Goal: Transaction & Acquisition: Purchase product/service

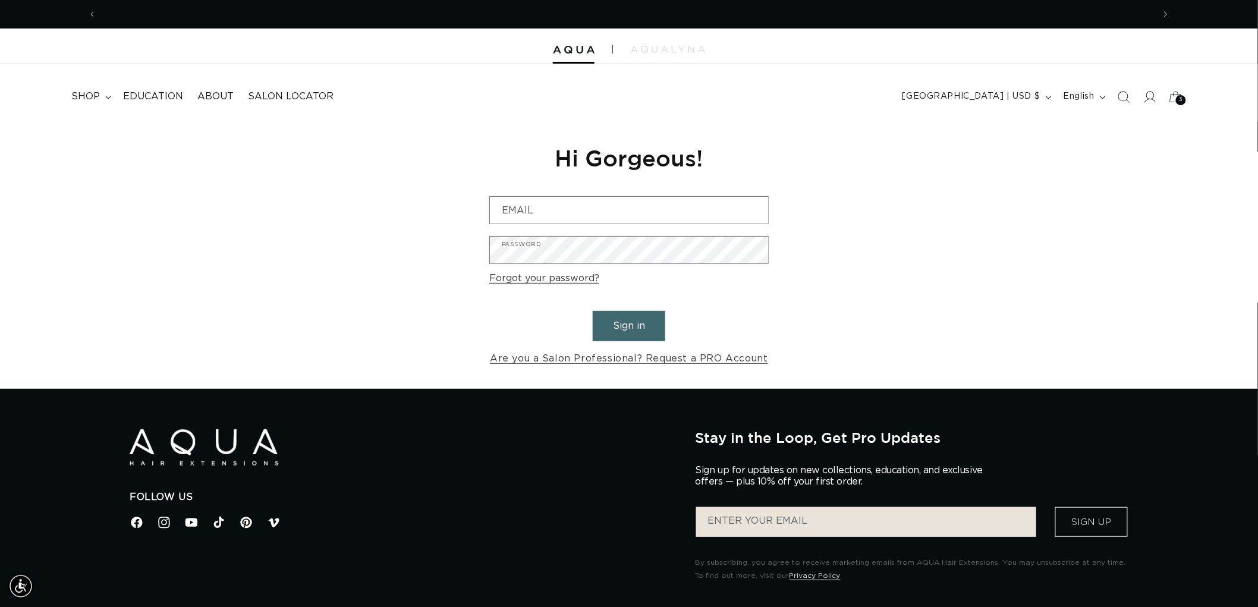
scroll to position [0, 1057]
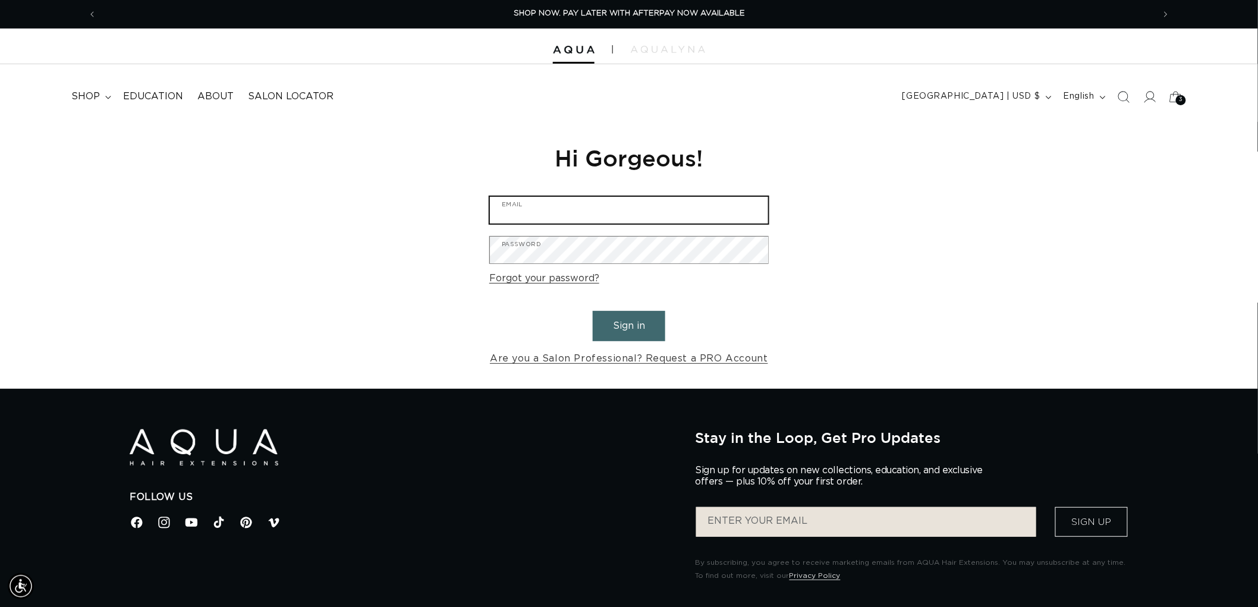
type input "graphics@pabeauty.com"
click at [652, 325] on button "Sign in" at bounding box center [629, 326] width 73 height 30
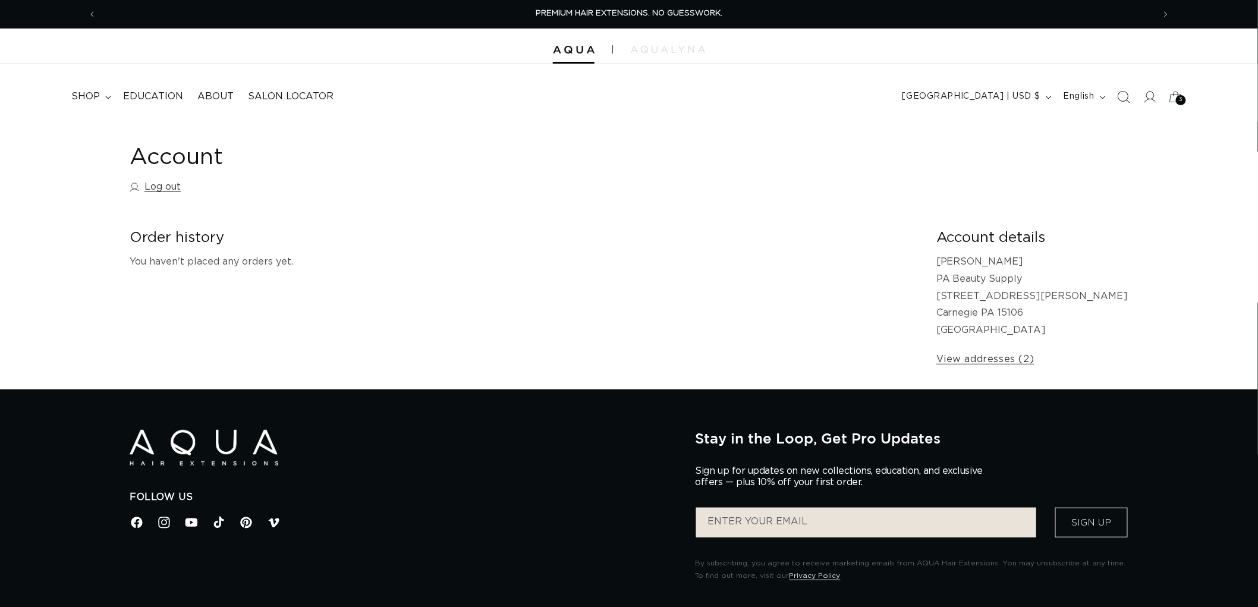
click at [1120, 98] on icon "Search" at bounding box center [1123, 96] width 12 height 12
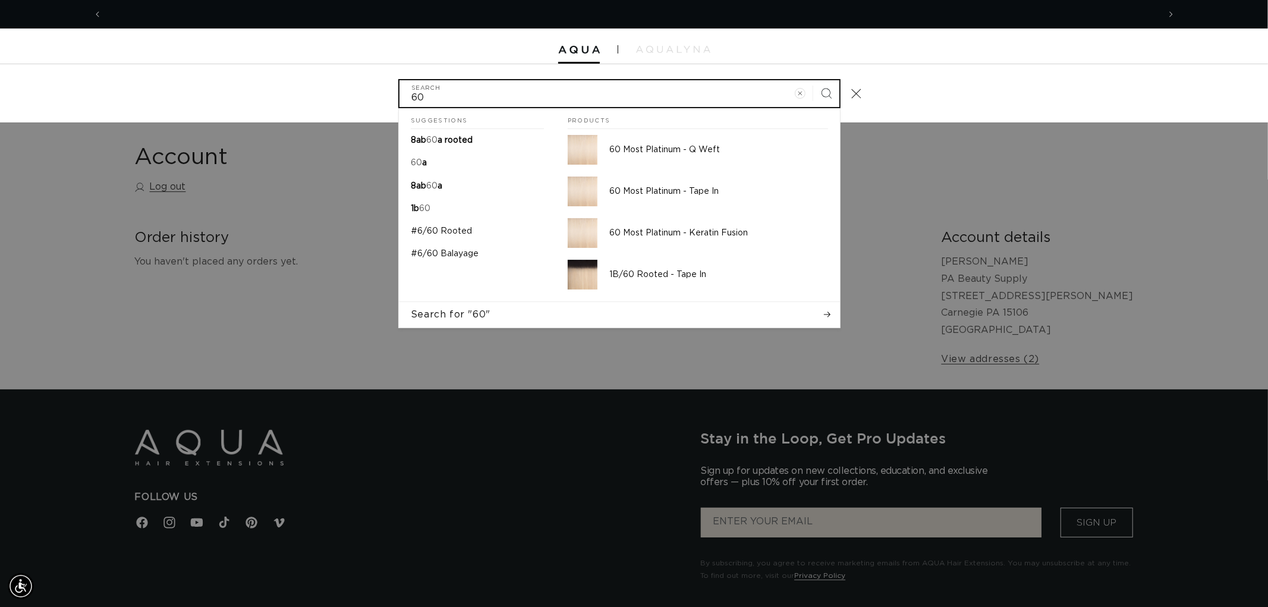
scroll to position [0, 2114]
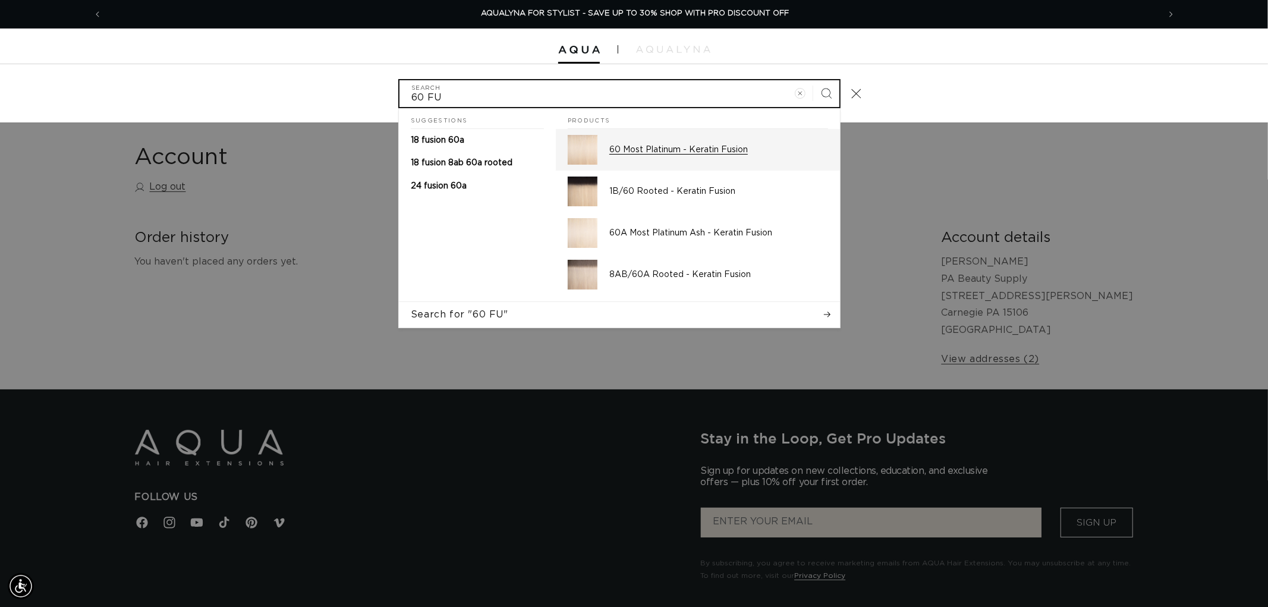
type input "60 FU"
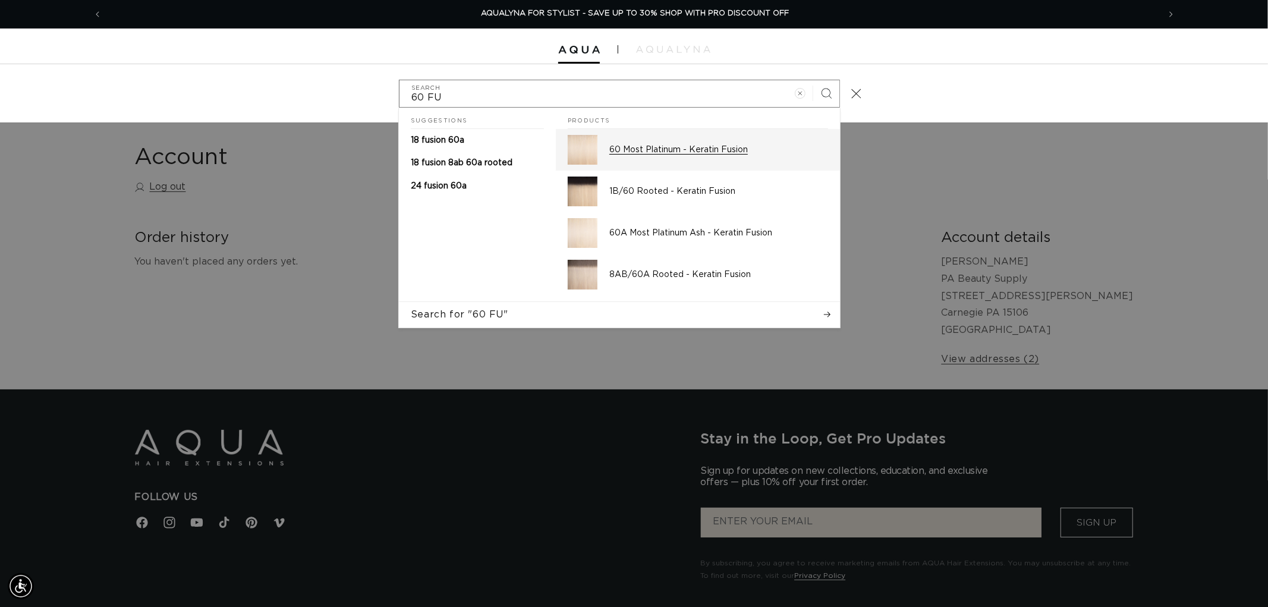
click at [717, 150] on p "60 Most Platinum - Keratin Fusion" at bounding box center [719, 150] width 219 height 11
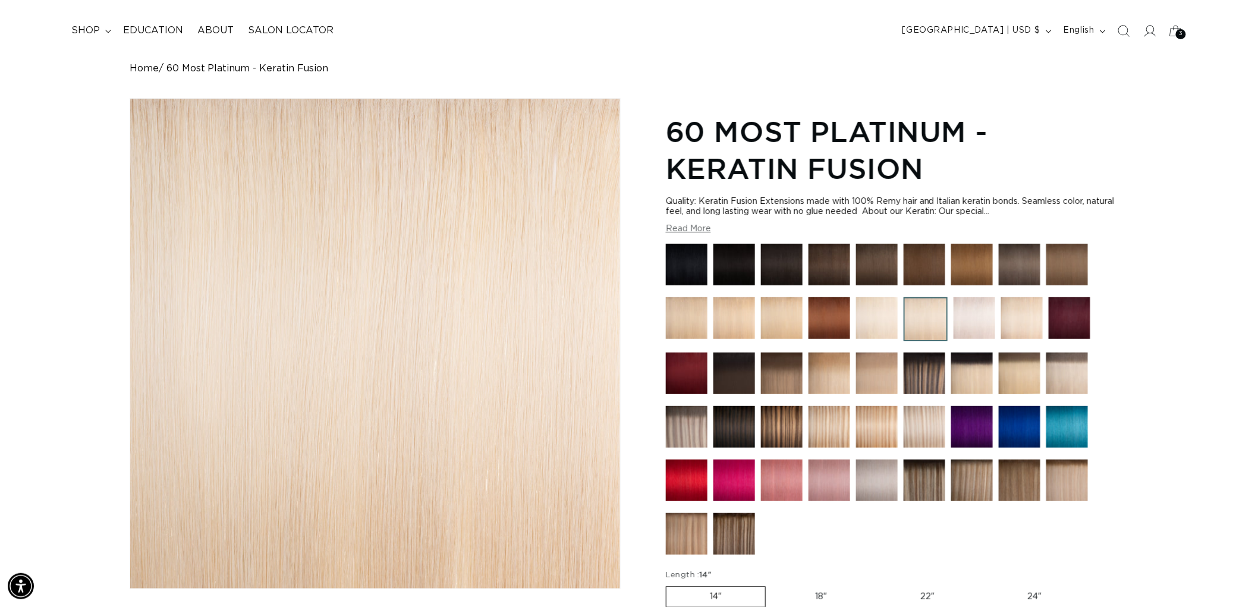
scroll to position [0, 1057]
click at [1061, 307] on img at bounding box center [1070, 318] width 42 height 42
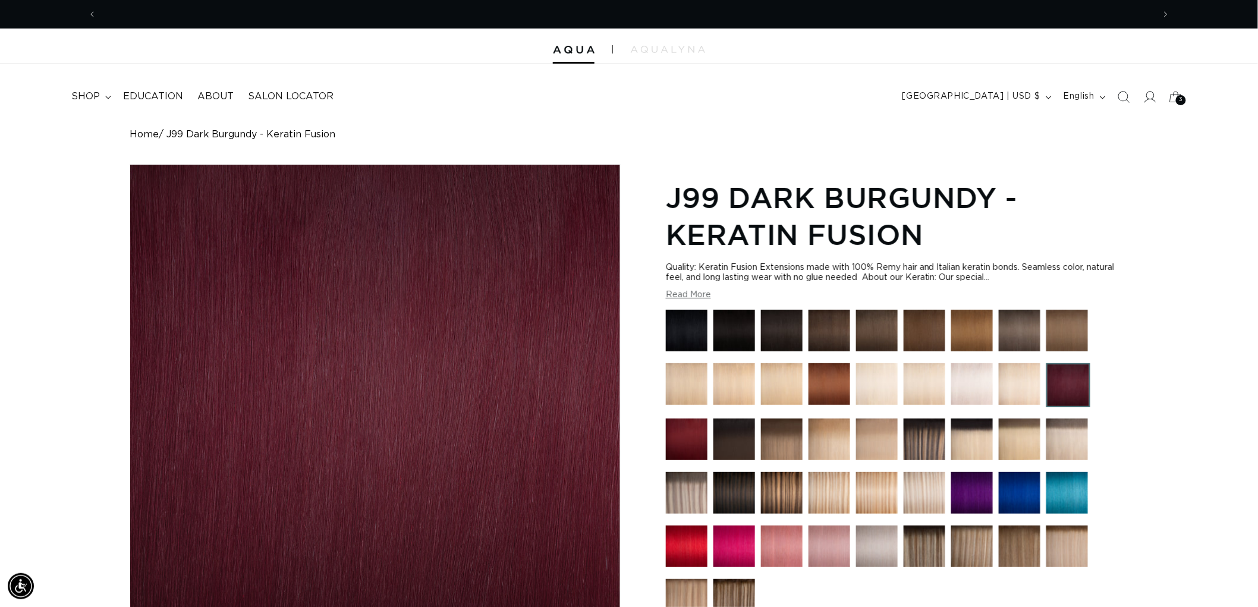
scroll to position [0, 2114]
